Goal: Navigation & Orientation: Understand site structure

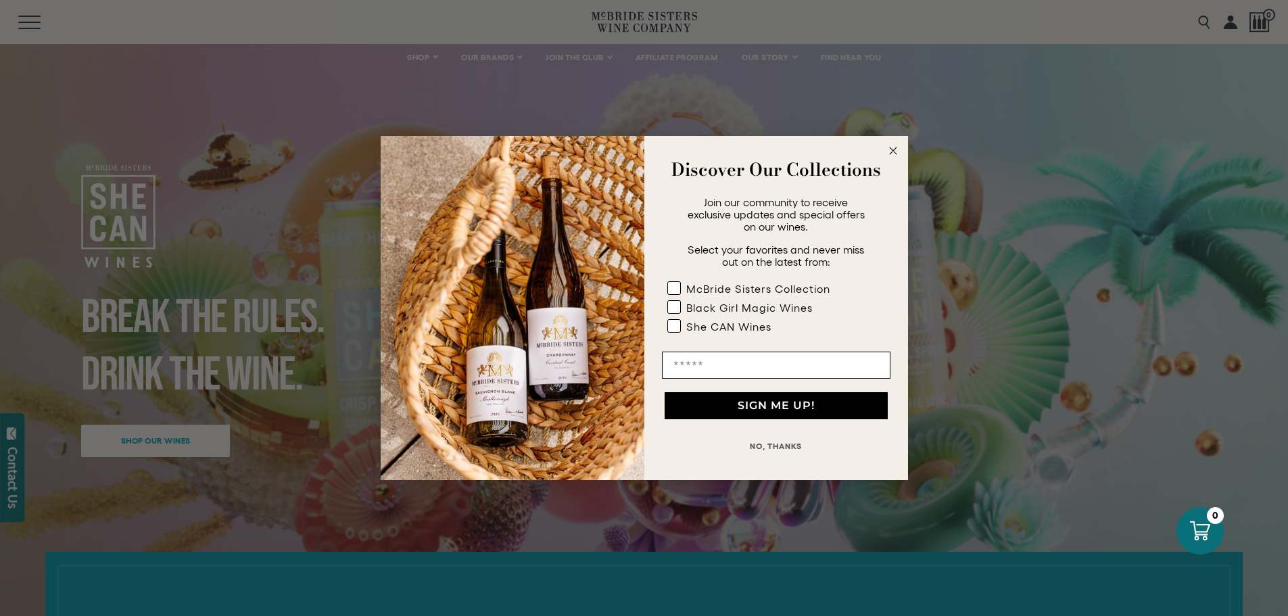
click at [892, 147] on circle "Close dialog" at bounding box center [893, 151] width 16 height 16
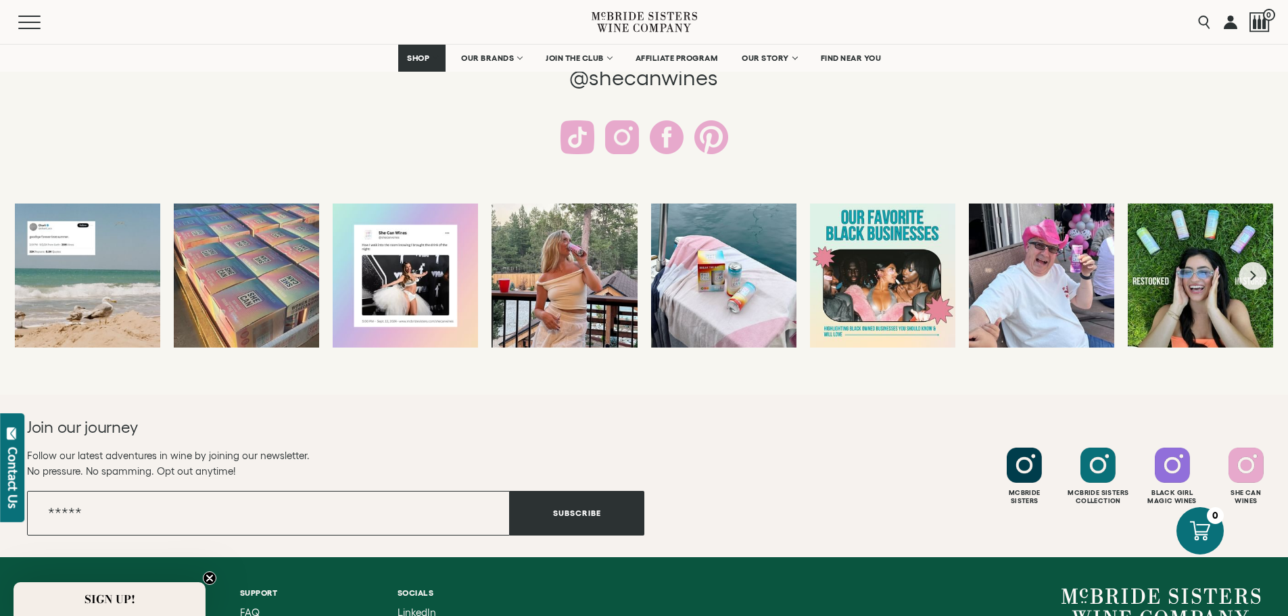
scroll to position [2356, 0]
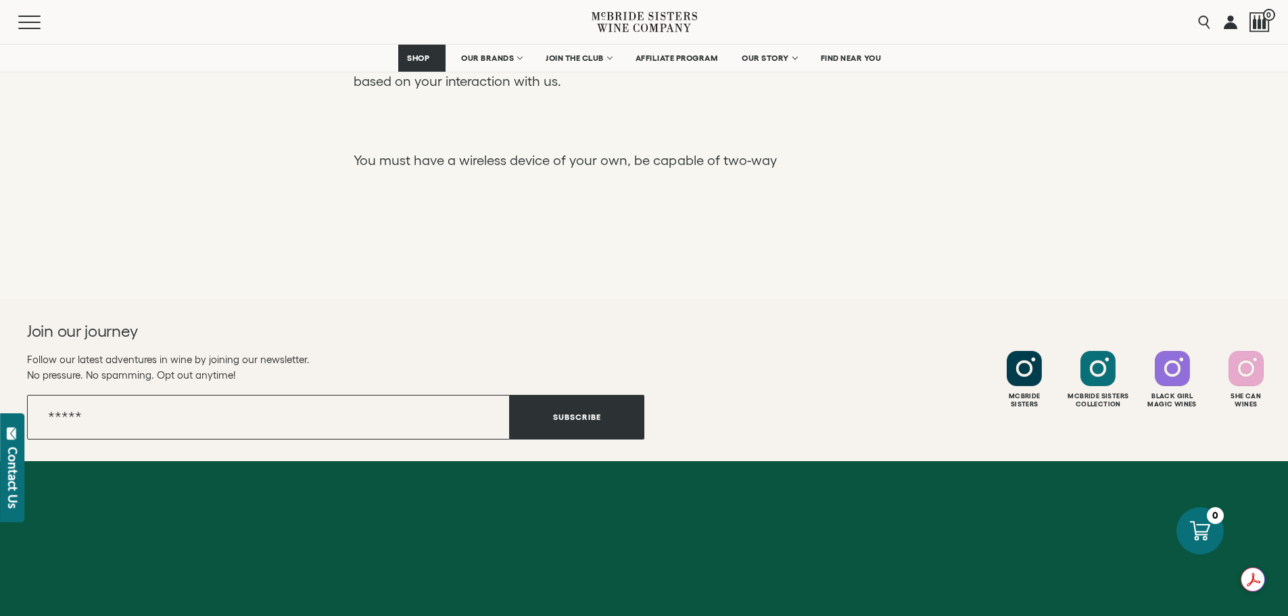
scroll to position [3332, 0]
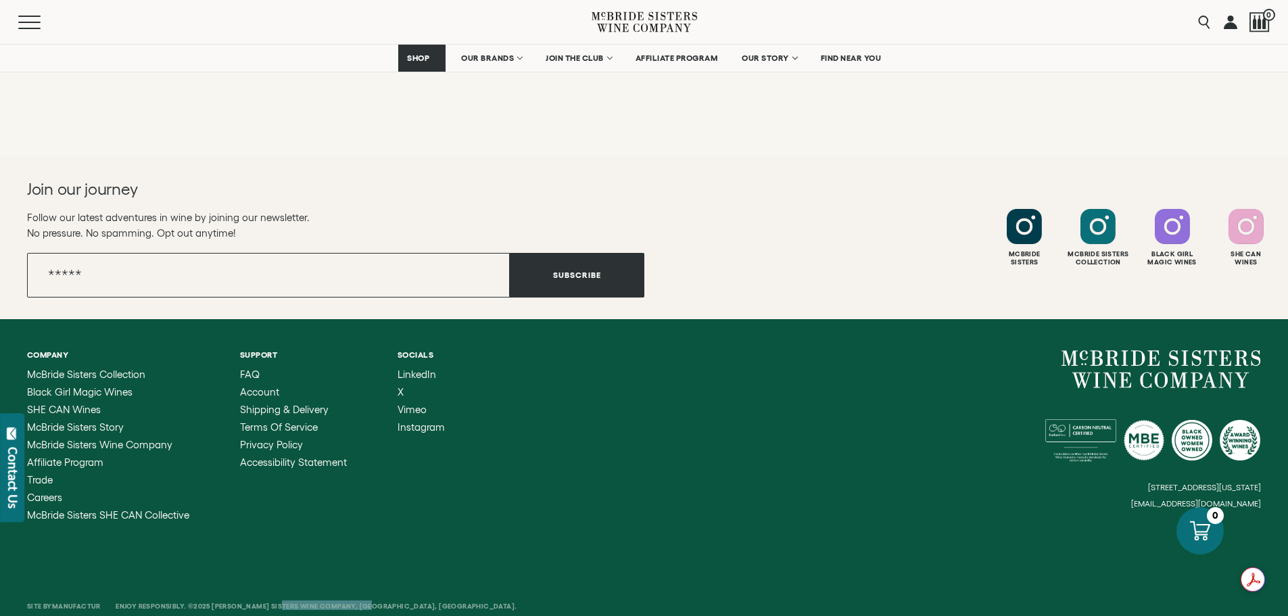
drag, startPoint x: 211, startPoint y: 575, endPoint x: 301, endPoint y: 572, distance: 90.6
click at [299, 602] on span "Enjoy Responsibly. ©2025 [PERSON_NAME] Sisters Wine Company, [GEOGRAPHIC_DATA],…" at bounding box center [316, 605] width 401 height 7
drag, startPoint x: 324, startPoint y: 572, endPoint x: 261, endPoint y: 568, distance: 63.7
click at [264, 593] on div "Site By Manufactur Enjoy Responsibly. ©2025 [PERSON_NAME] Sisters Wine Company,…" at bounding box center [335, 604] width 617 height 23
click at [239, 602] on span "Enjoy Responsibly. ©2025 [PERSON_NAME] Sisters Wine Company, [GEOGRAPHIC_DATA],…" at bounding box center [316, 605] width 401 height 7
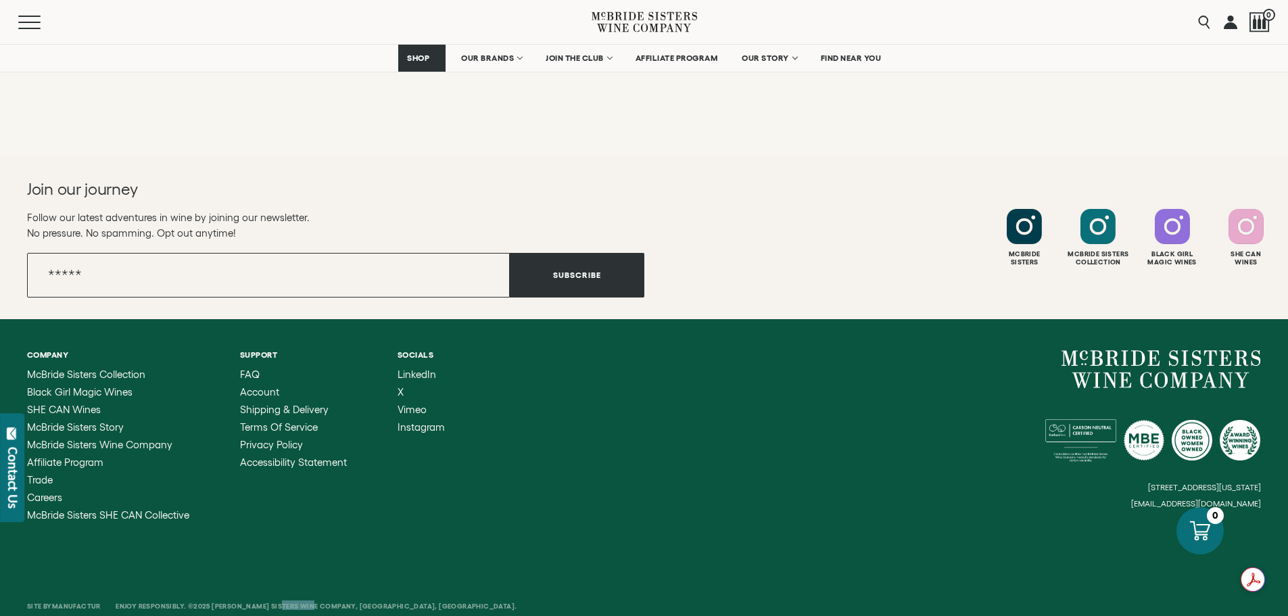
click at [239, 602] on span "Enjoy Responsibly. ©2025 [PERSON_NAME] Sisters Wine Company, [GEOGRAPHIC_DATA],…" at bounding box center [316, 605] width 401 height 7
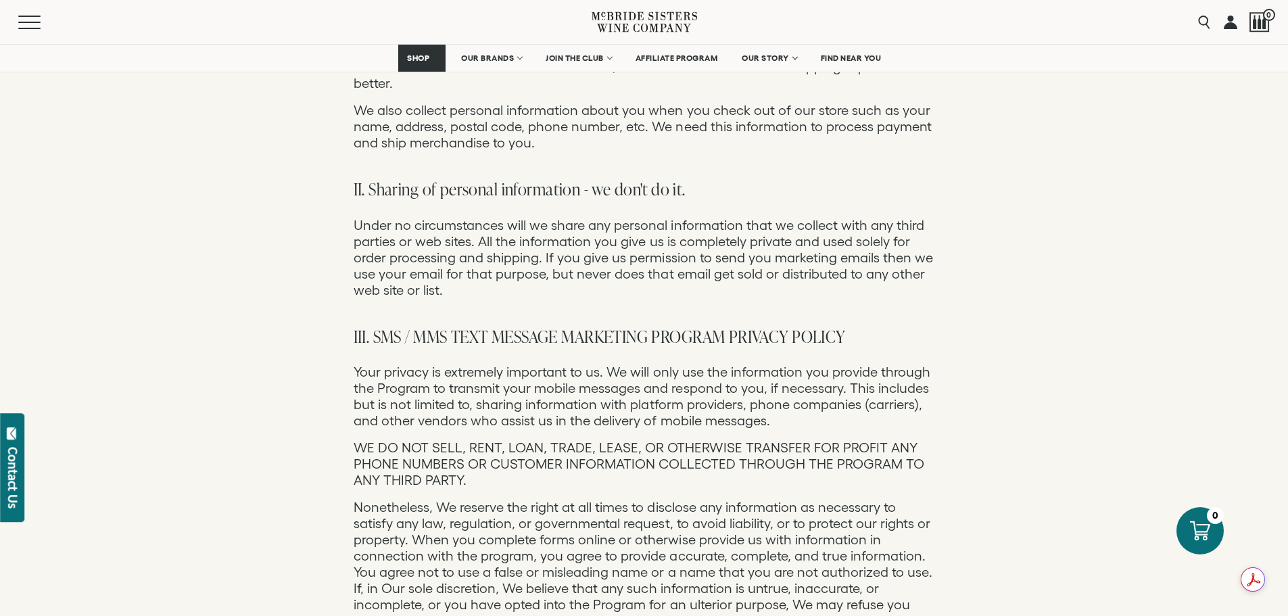
scroll to position [541, 0]
